Goal: Information Seeking & Learning: Learn about a topic

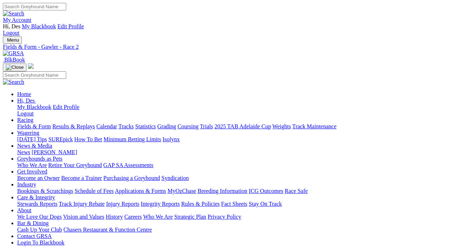
click at [33, 123] on link "Fields & Form" at bounding box center [34, 126] width 34 height 6
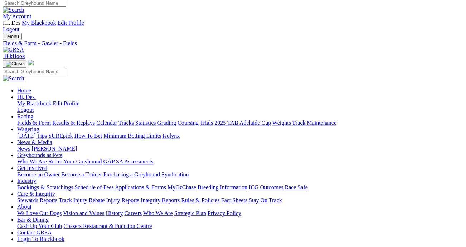
click at [19, 120] on link "Fields & Form" at bounding box center [34, 123] width 34 height 6
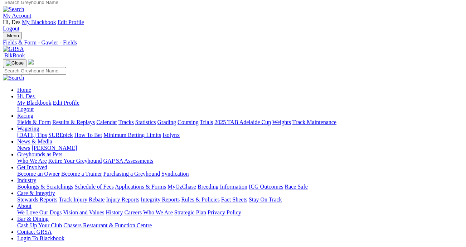
scroll to position [4, 0]
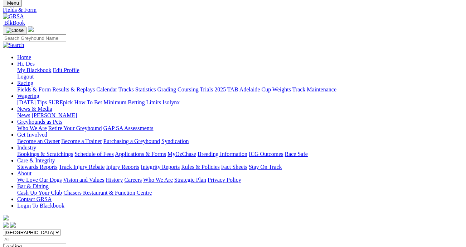
scroll to position [53, 0]
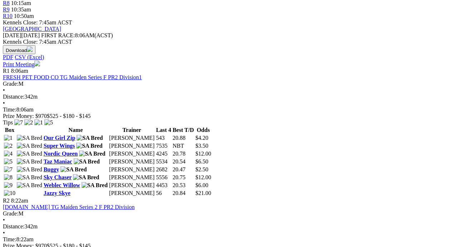
scroll to position [334, 0]
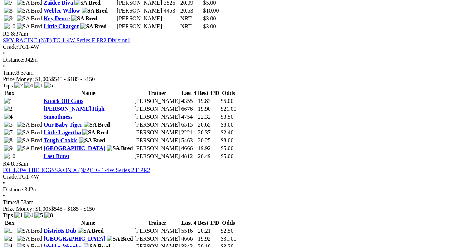
scroll to position [643, 0]
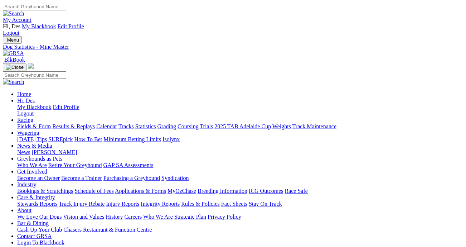
scroll to position [8, 0]
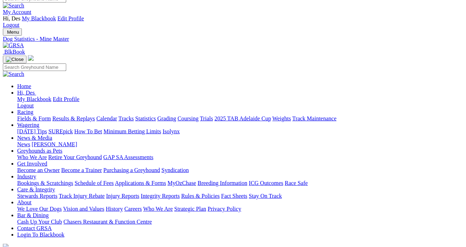
click at [30, 141] on link "News" at bounding box center [23, 144] width 13 height 6
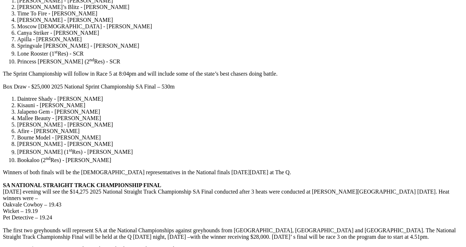
scroll to position [1038, 0]
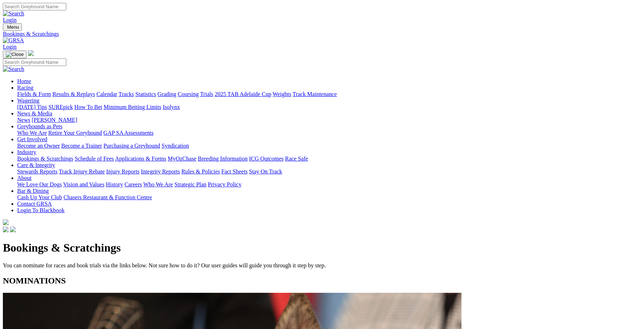
click at [180, 168] on link "Integrity Reports" at bounding box center [160, 171] width 39 height 6
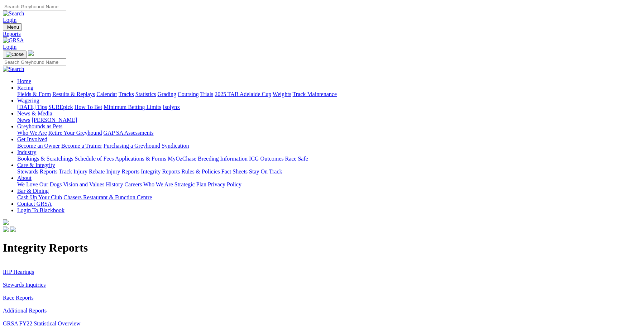
click at [46, 281] on link "Stewards Inquiries" at bounding box center [24, 284] width 43 height 6
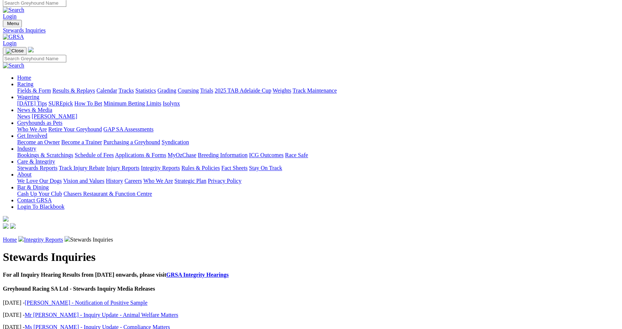
scroll to position [3, 0]
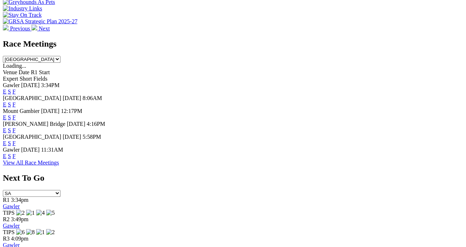
scroll to position [329, 0]
click at [16, 153] on link "F" at bounding box center [14, 156] width 3 height 6
